Goal: Task Accomplishment & Management: Manage account settings

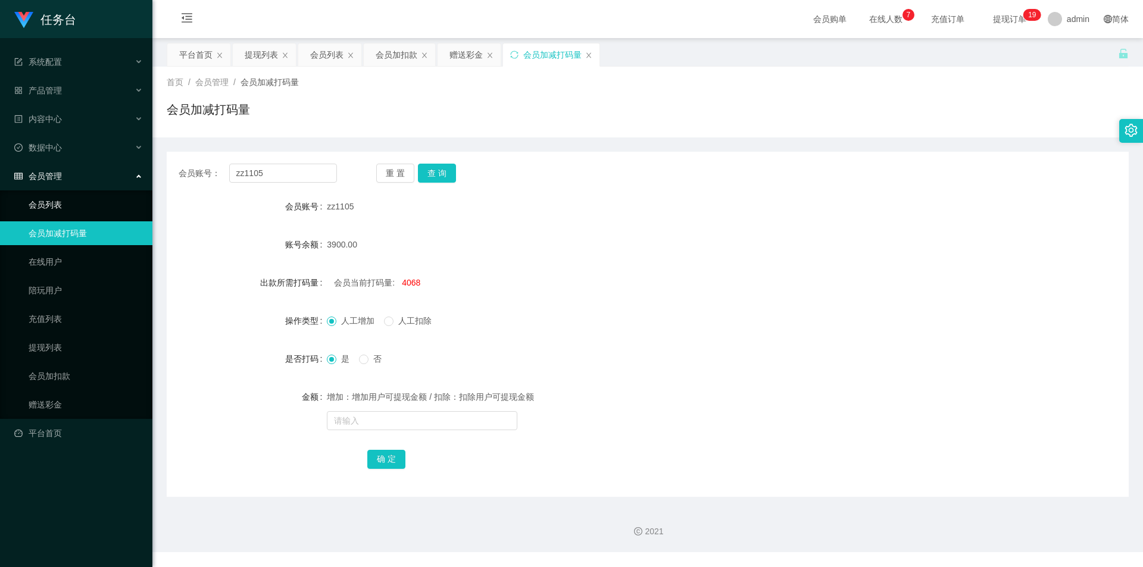
click at [67, 196] on link "会员列表" at bounding box center [86, 205] width 114 height 24
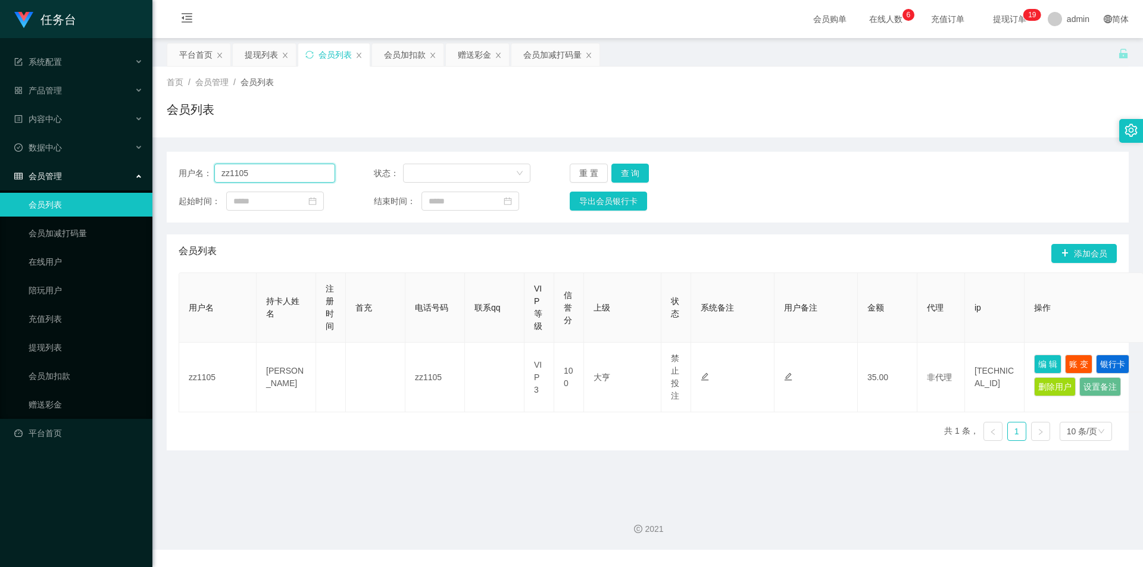
drag, startPoint x: 273, startPoint y: 173, endPoint x: 175, endPoint y: 180, distance: 98.5
click at [163, 180] on main "关闭左侧 关闭右侧 关闭其它 刷新页面 平台首页 提现列表 会员列表 会员加扣款 赠送彩金 会员加减打码量 首页 / 会员管理 / 会员列表 / 会员列表 用…" at bounding box center [647, 266] width 991 height 457
paste input "aa1122"
type input "aa1122"
click at [625, 169] on button "查 询" at bounding box center [631, 173] width 38 height 19
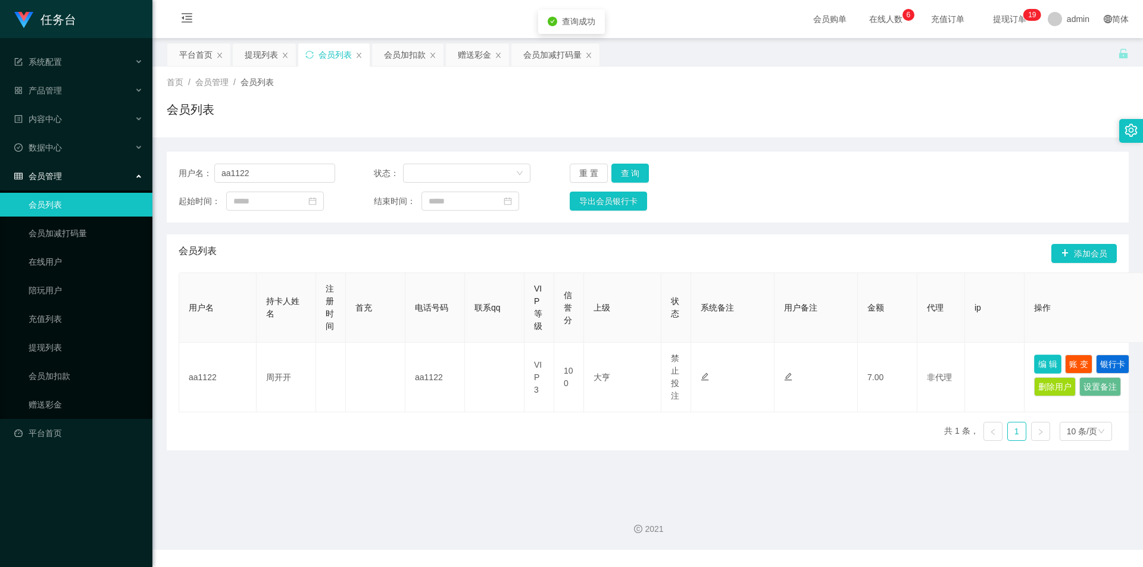
click at [1044, 366] on button "编 辑" at bounding box center [1047, 364] width 27 height 19
type input "aa1122"
type input "周开开"
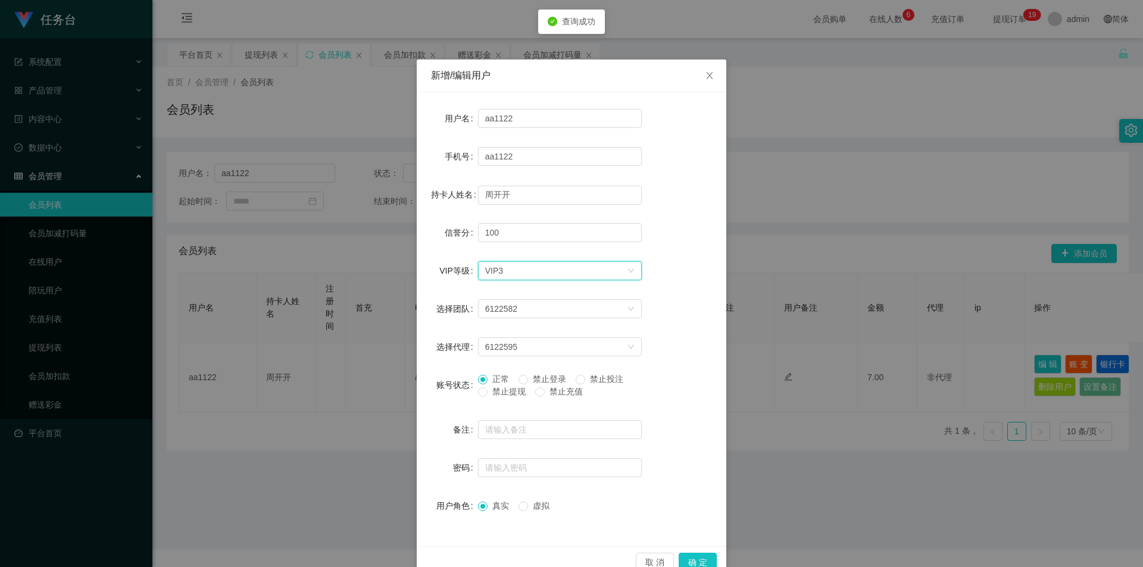
drag, startPoint x: 545, startPoint y: 270, endPoint x: 533, endPoint y: 294, distance: 26.9
click at [545, 271] on div "选择VIP等级 VIP3" at bounding box center [556, 271] width 142 height 18
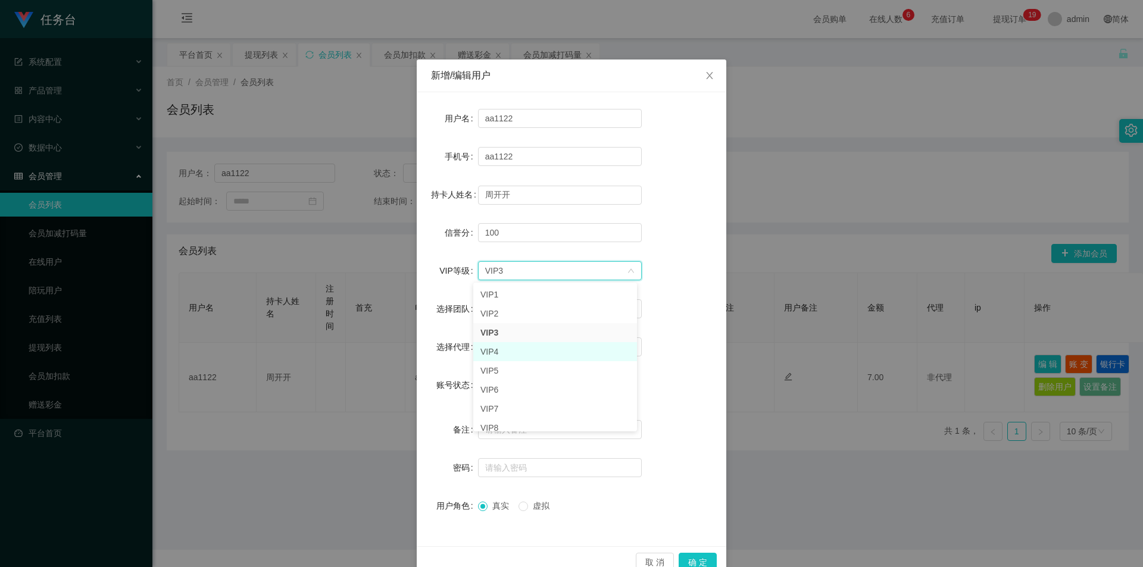
click at [497, 351] on li "VIP4" at bounding box center [555, 351] width 164 height 19
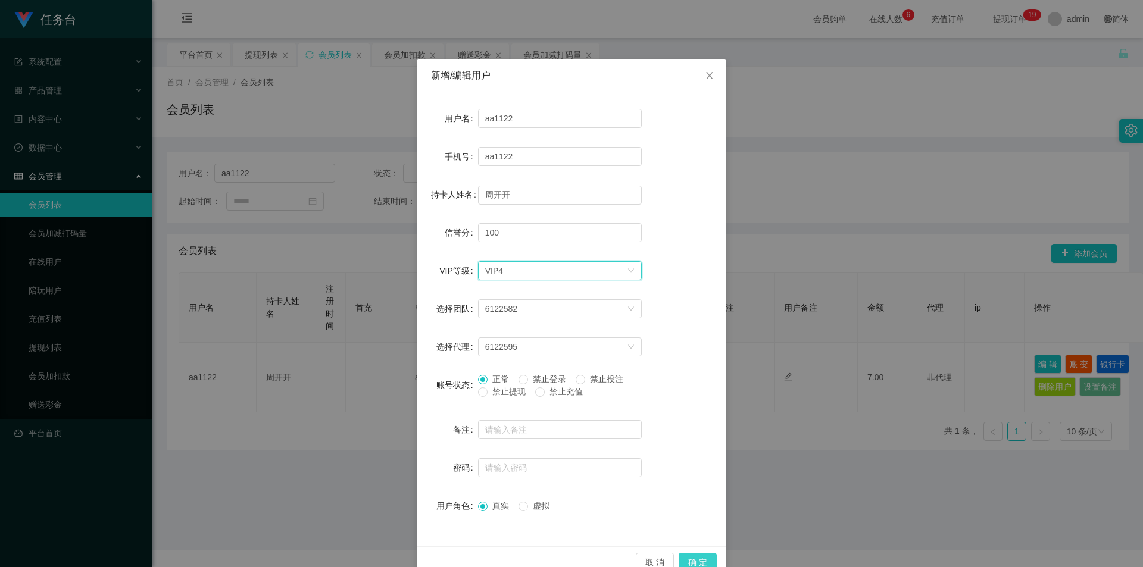
click at [706, 557] on button "确 定" at bounding box center [698, 562] width 38 height 19
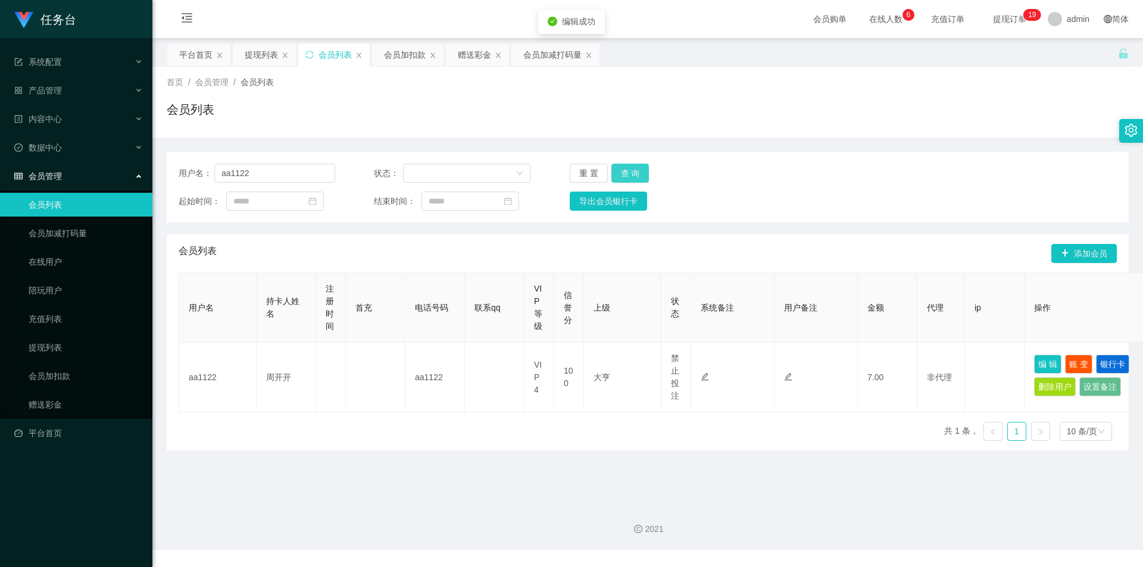
click at [638, 170] on button "查 询" at bounding box center [631, 173] width 38 height 19
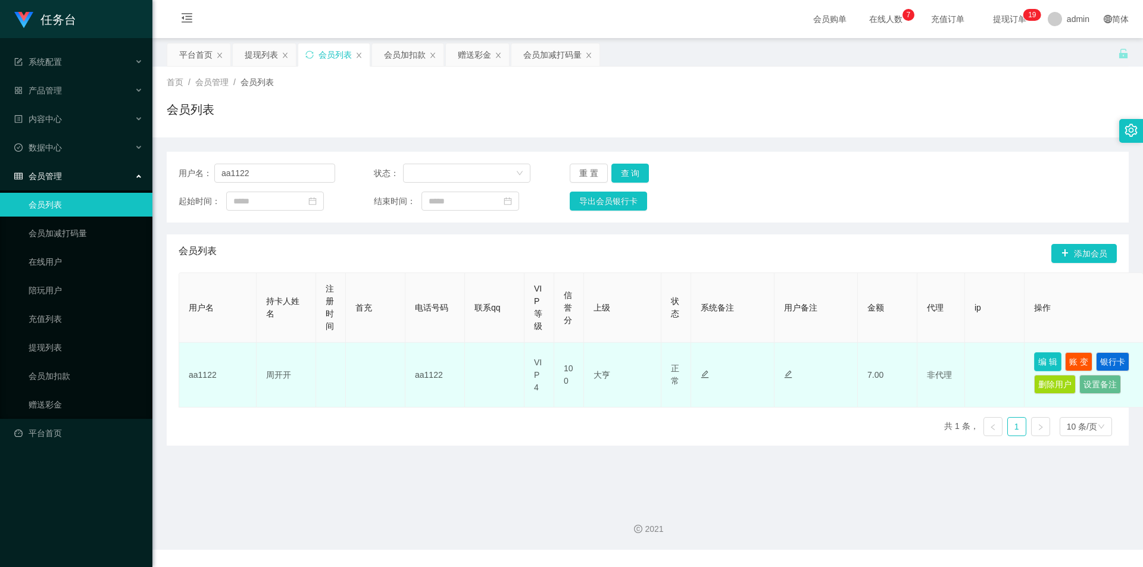
click at [1049, 358] on button "编 辑" at bounding box center [1047, 361] width 27 height 19
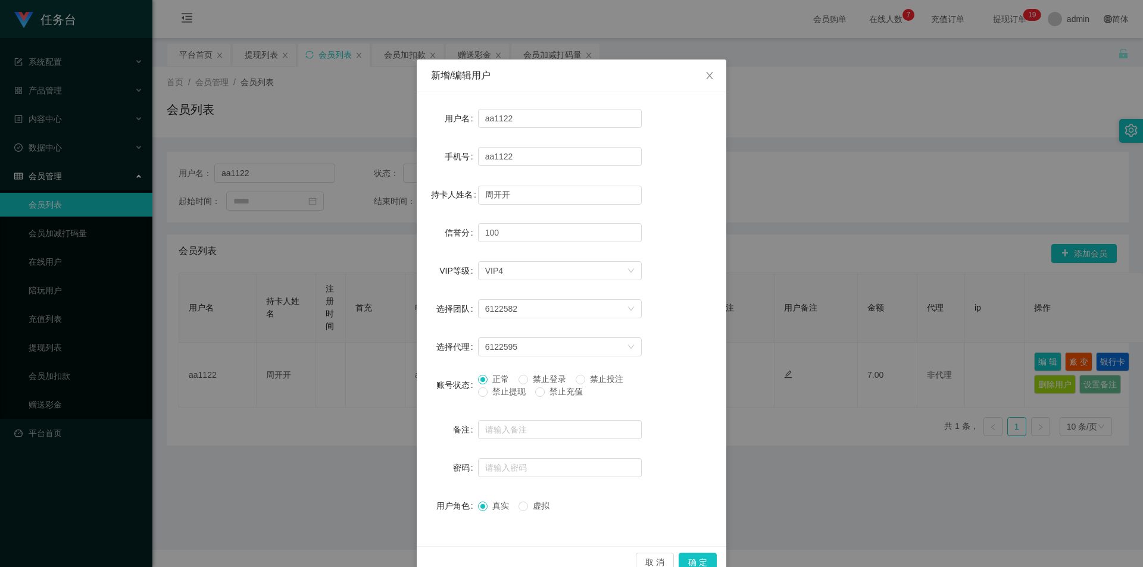
click at [588, 379] on span "禁止投注" at bounding box center [606, 380] width 43 height 10
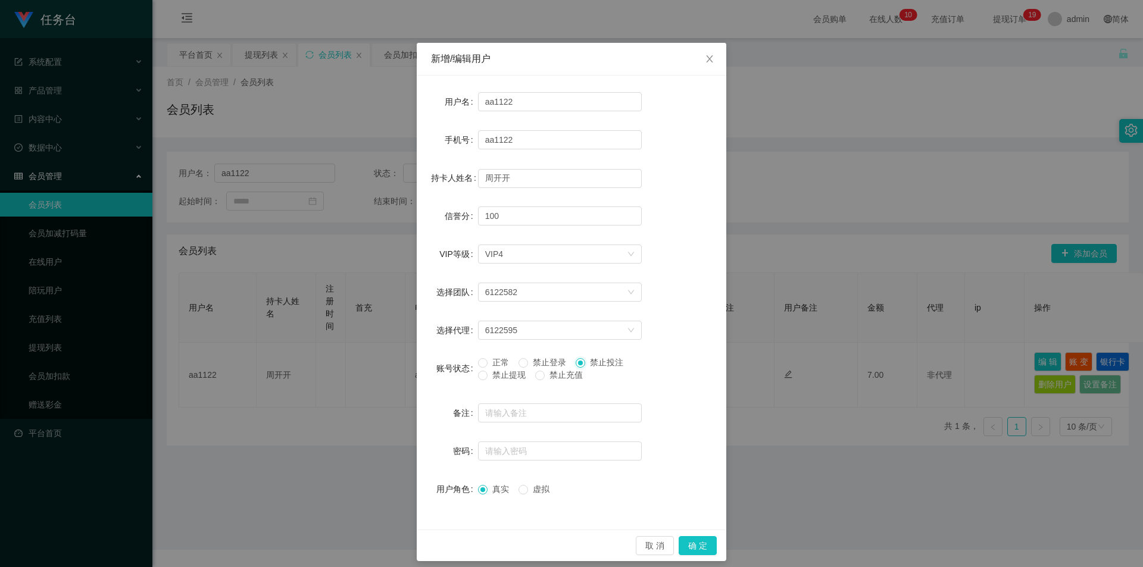
scroll to position [26, 0]
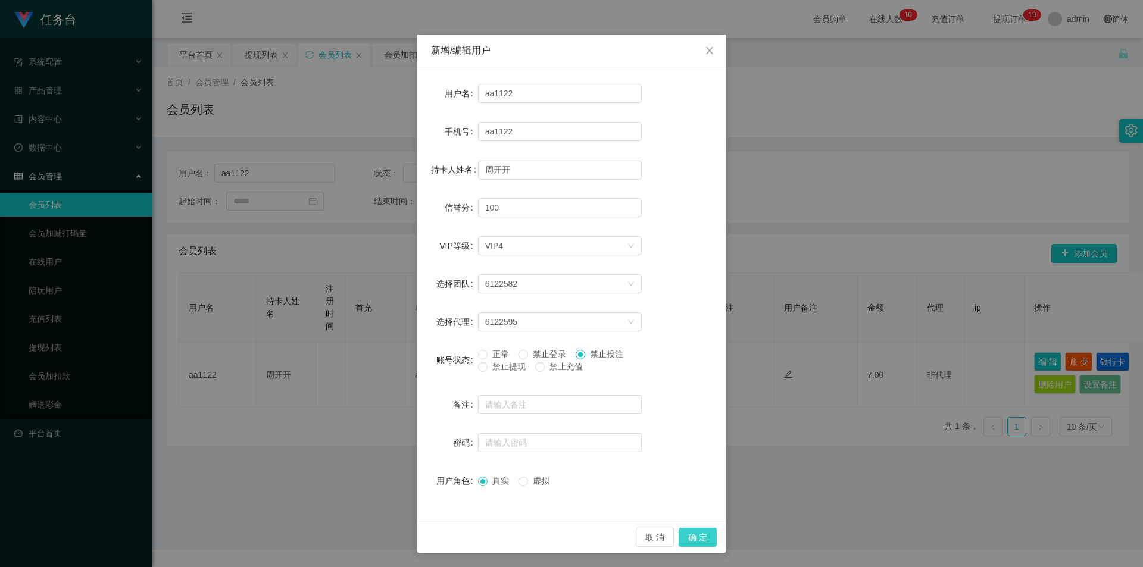
click at [692, 536] on button "确 定" at bounding box center [698, 537] width 38 height 19
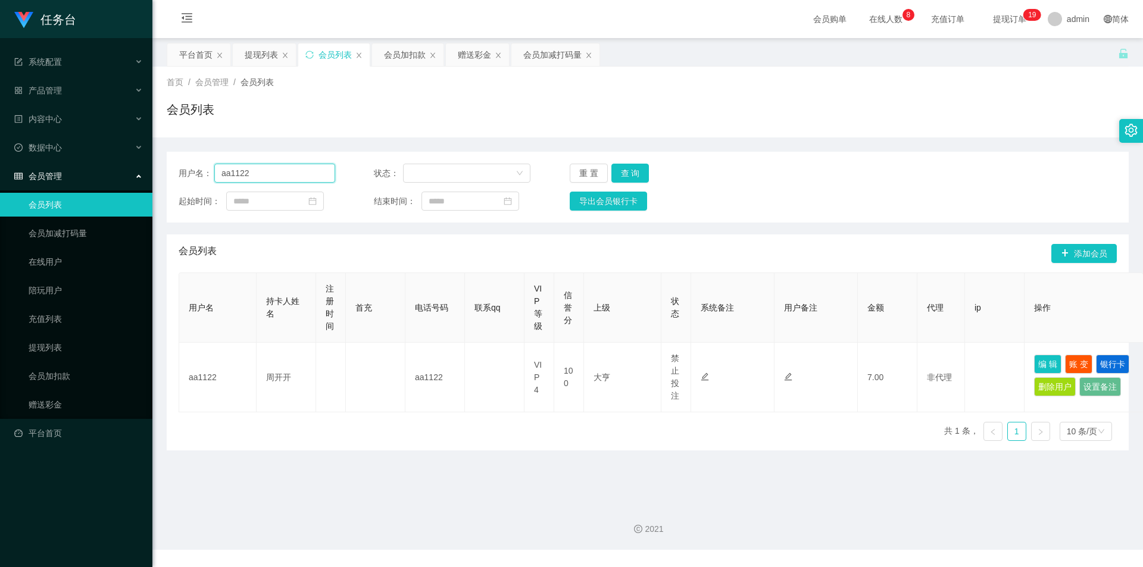
drag, startPoint x: 266, startPoint y: 176, endPoint x: 121, endPoint y: 161, distance: 146.0
click at [121, 161] on section "任务台 系统配置 产品管理 内容中心 数据中心 会员管理 会员列表 会员加减打码量 在线用户 陪玩用户 充值列表 提现列表 会员加扣款 赠送彩金 平台首页 保…" at bounding box center [571, 275] width 1143 height 550
paste input "g131131"
type input "g131131"
click at [637, 169] on button "查 询" at bounding box center [631, 173] width 38 height 19
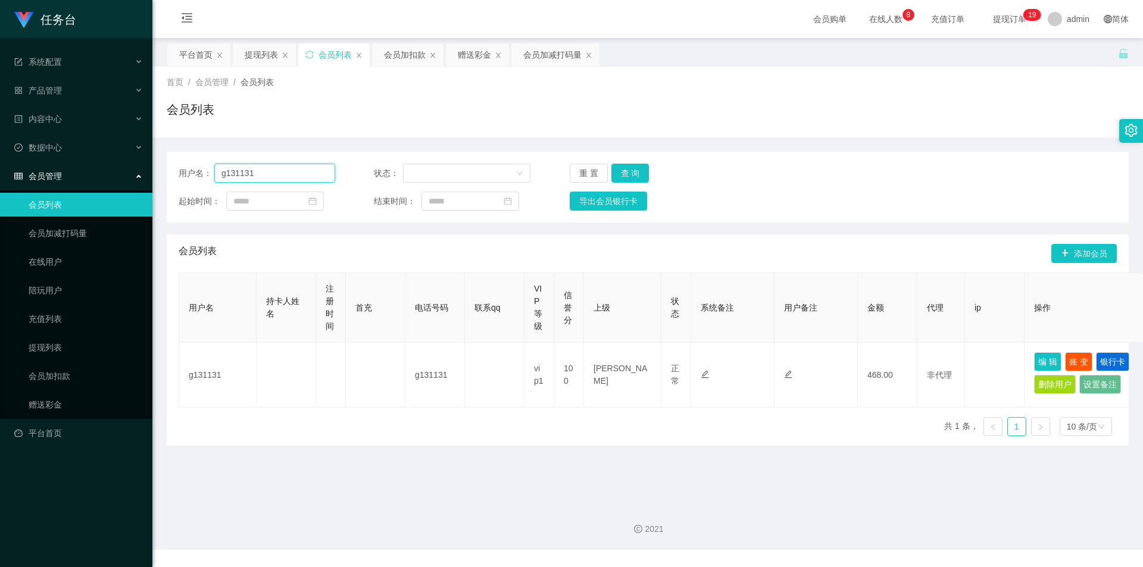
drag, startPoint x: 276, startPoint y: 177, endPoint x: 148, endPoint y: 171, distance: 128.1
click at [148, 172] on section "任务台 系统配置 产品管理 内容中心 数据中心 会员管理 会员列表 会员加减打码量 在线用户 陪玩用户 充值列表 提现列表 会员加扣款 赠送彩金 平台首页 保…" at bounding box center [571, 275] width 1143 height 550
click at [631, 169] on button "查 询" at bounding box center [631, 173] width 38 height 19
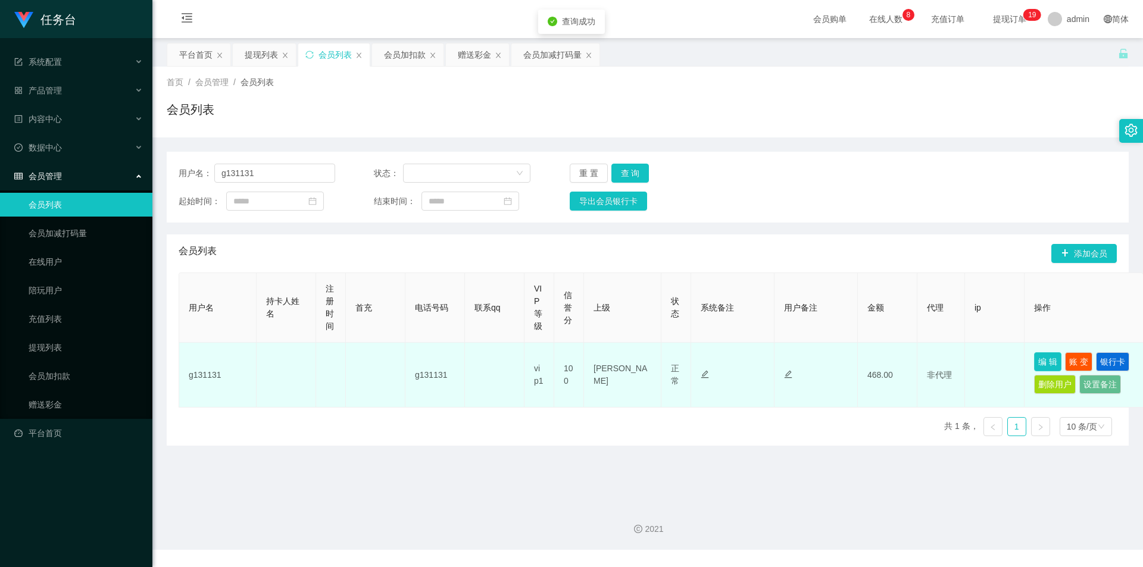
click at [1054, 361] on button "编 辑" at bounding box center [1047, 361] width 27 height 19
type input "g131131"
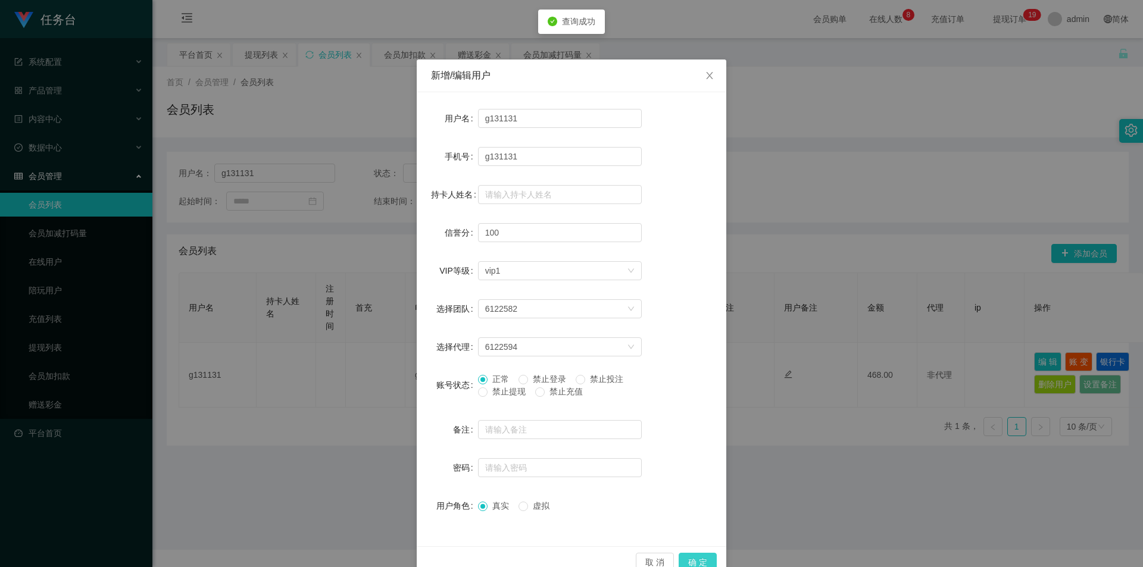
click at [702, 554] on button "确 定" at bounding box center [698, 562] width 38 height 19
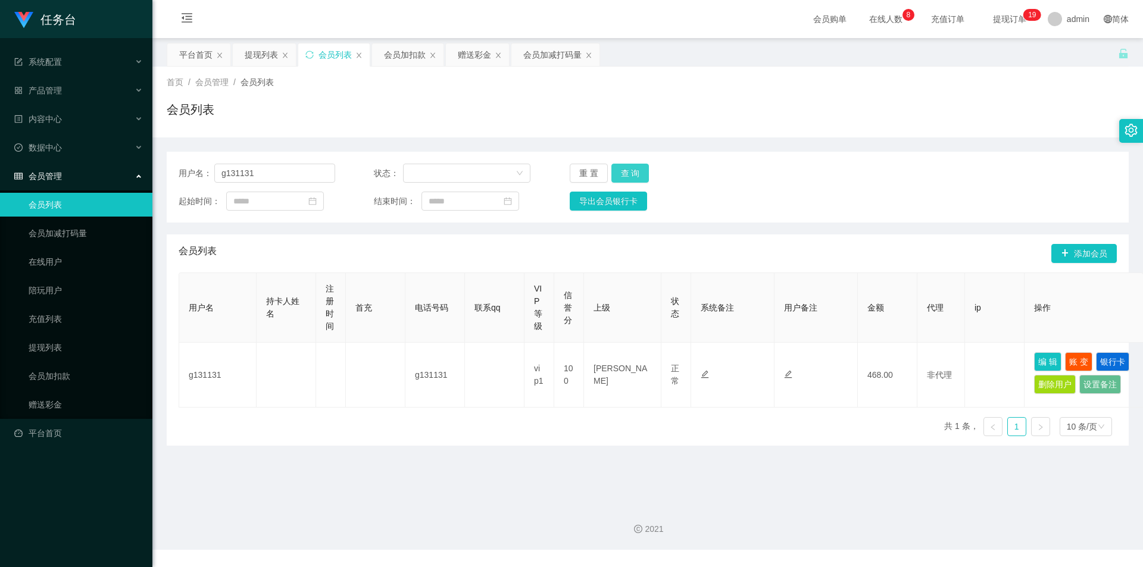
click at [639, 177] on button "查 询" at bounding box center [631, 173] width 38 height 19
click at [639, 174] on button "查 询" at bounding box center [631, 173] width 38 height 19
click at [634, 181] on button "查 询" at bounding box center [631, 173] width 38 height 19
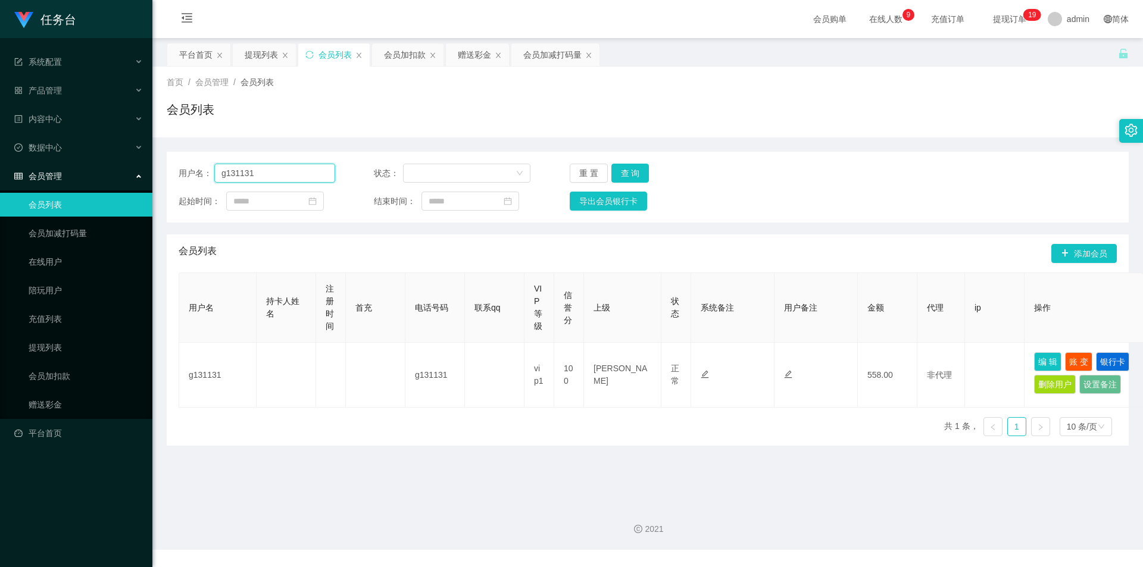
drag, startPoint x: 268, startPoint y: 170, endPoint x: 120, endPoint y: 173, distance: 148.3
click at [120, 173] on section "任务台 系统配置 产品管理 内容中心 数据中心 会员管理 会员列表 会员加减打码量 在线用户 陪玩用户 充值列表 提现列表 会员加扣款 赠送彩金 平台首页 保…" at bounding box center [571, 275] width 1143 height 550
click at [621, 177] on button "查 询" at bounding box center [631, 173] width 38 height 19
click at [632, 173] on button "查 询" at bounding box center [631, 173] width 38 height 19
click at [1052, 356] on button "编 辑" at bounding box center [1047, 361] width 27 height 19
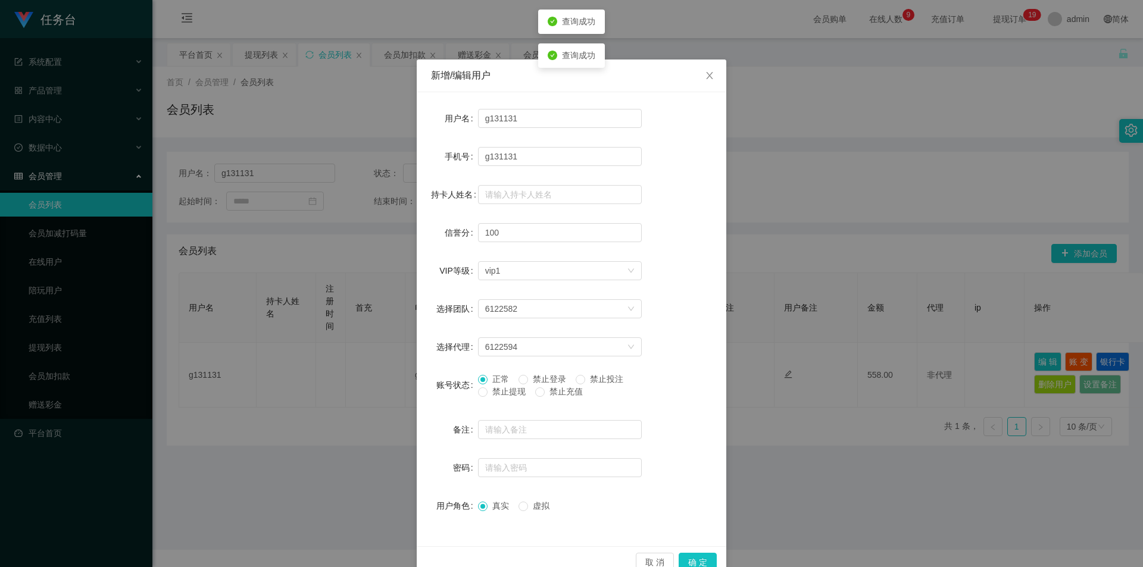
click at [530, 373] on label "禁止登录" at bounding box center [545, 379] width 52 height 13
click at [584, 373] on label "禁止投注" at bounding box center [602, 379] width 52 height 13
click at [694, 553] on div "取 消 确 定" at bounding box center [572, 563] width 310 height 32
click at [698, 559] on button "确 定" at bounding box center [698, 562] width 38 height 19
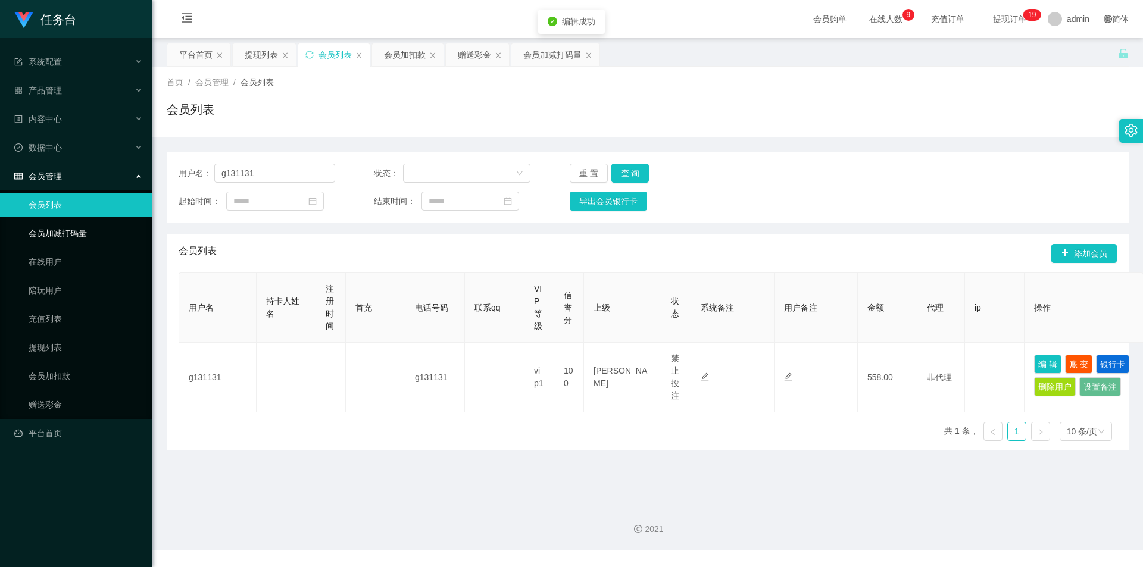
click at [72, 232] on link "会员加减打码量" at bounding box center [86, 233] width 114 height 24
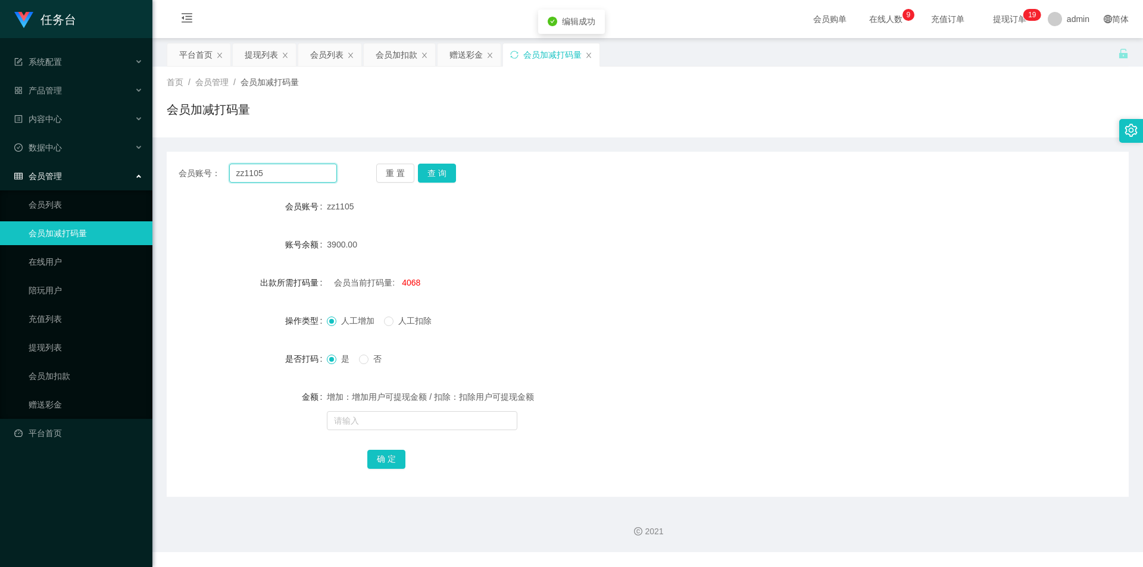
drag, startPoint x: 288, startPoint y: 173, endPoint x: 129, endPoint y: 172, distance: 159.6
click at [138, 171] on section "任务台 系统配置 产品管理 内容中心 数据中心 会员管理 会员列表 会员加减打码量 在线用户 陪玩用户 充值列表 提现列表 会员加扣款 赠送彩金 平台首页 保…" at bounding box center [571, 276] width 1143 height 553
paste input "g131131"
type input "g131131"
click at [452, 172] on button "查 询" at bounding box center [437, 173] width 38 height 19
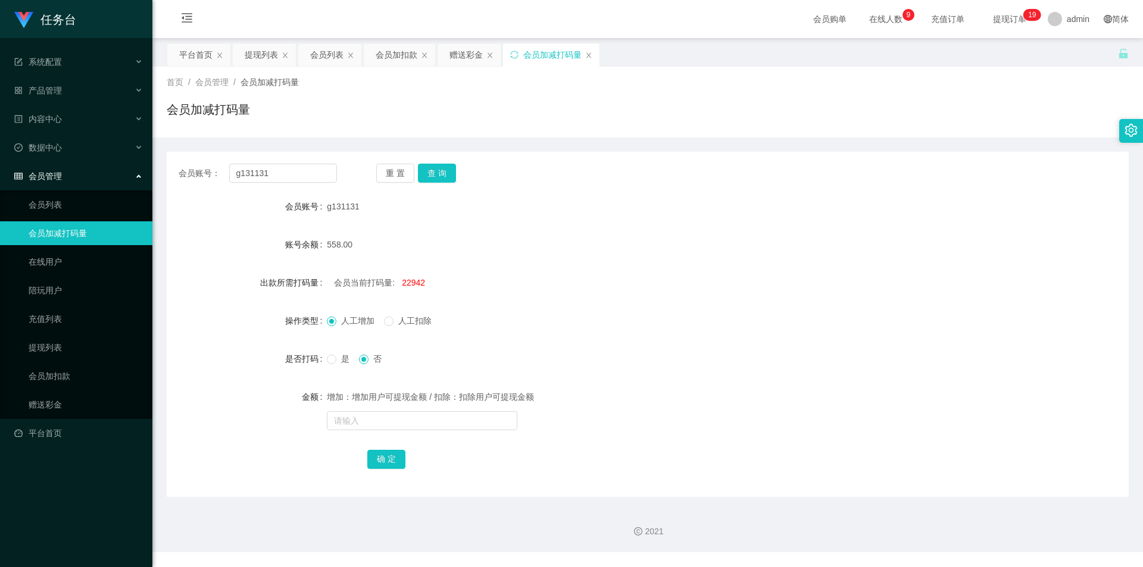
click at [412, 279] on span "22942" at bounding box center [413, 283] width 23 height 10
click at [447, 176] on button "查 询" at bounding box center [437, 173] width 38 height 19
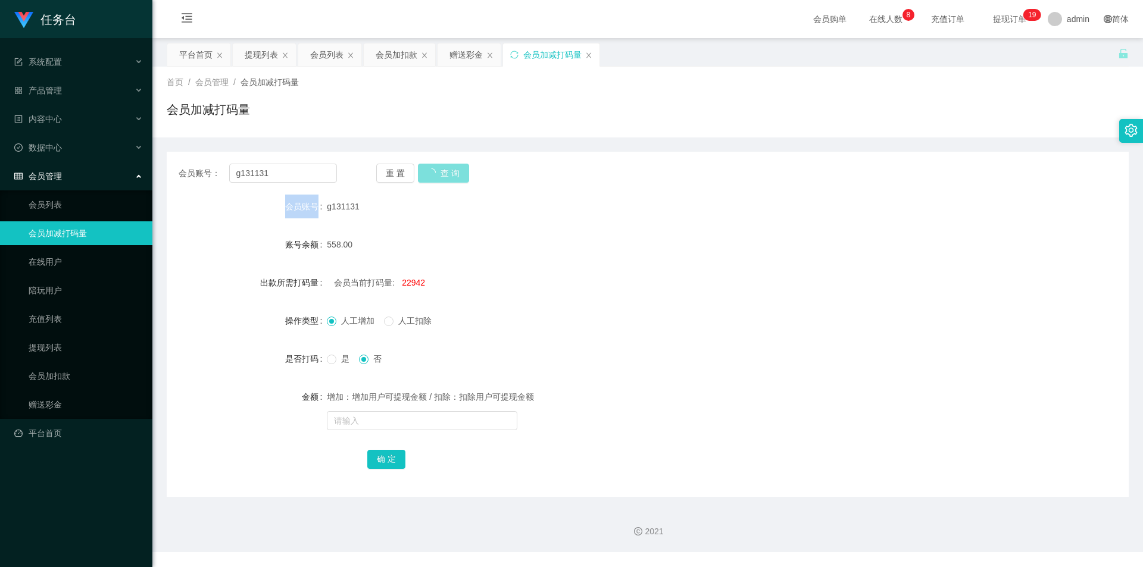
click at [447, 176] on div "重 置 查 询" at bounding box center [455, 173] width 158 height 19
click at [447, 176] on button "查 询" at bounding box center [437, 173] width 38 height 19
click at [50, 205] on link "会员列表" at bounding box center [86, 205] width 114 height 24
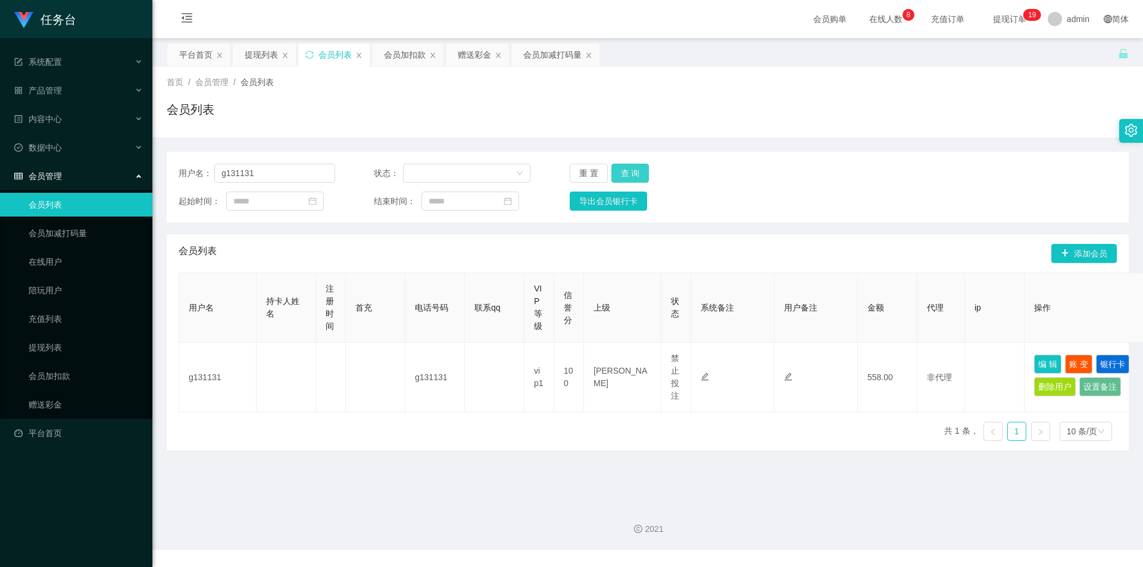
click at [628, 174] on button "查 询" at bounding box center [631, 173] width 38 height 19
click at [628, 174] on div "重 置 查 询" at bounding box center [648, 173] width 157 height 19
click at [628, 174] on button "查 询" at bounding box center [631, 173] width 38 height 19
click at [628, 174] on div "重 置 查 询" at bounding box center [648, 173] width 157 height 19
click at [628, 174] on button "查 询" at bounding box center [631, 173] width 38 height 19
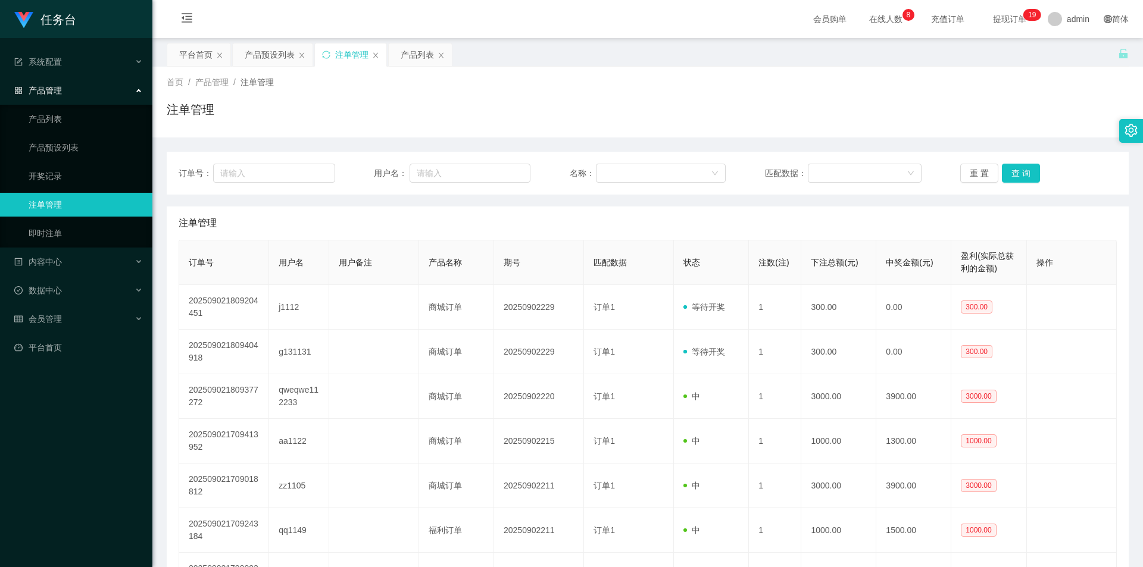
click at [1031, 171] on button "查 询" at bounding box center [1021, 173] width 38 height 19
